Goal: Information Seeking & Learning: Learn about a topic

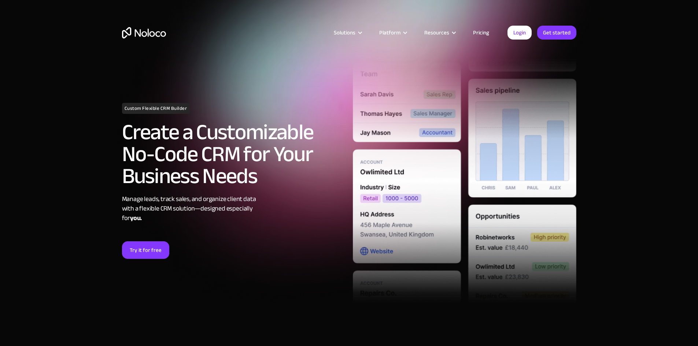
click at [481, 29] on link "Pricing" at bounding box center [481, 33] width 34 height 10
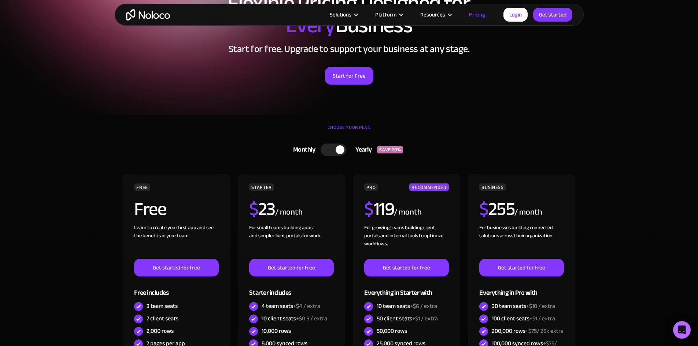
scroll to position [73, 0]
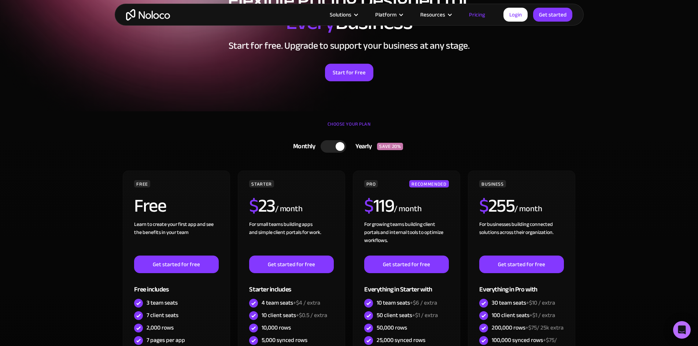
click at [332, 145] on div at bounding box center [334, 146] width 26 height 12
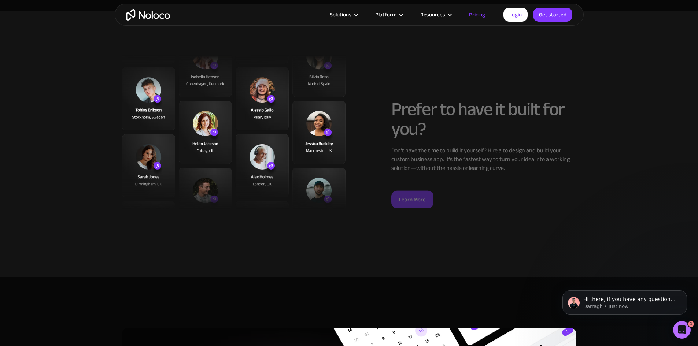
scroll to position [2895, 0]
